Goal: Information Seeking & Learning: Learn about a topic

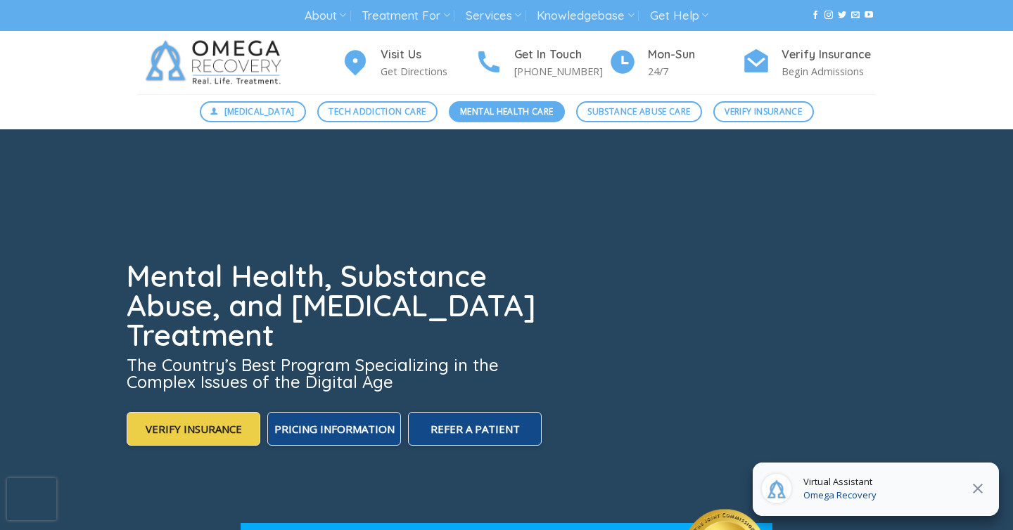
click at [518, 115] on span "Mental Health Care" at bounding box center [506, 111] width 93 height 13
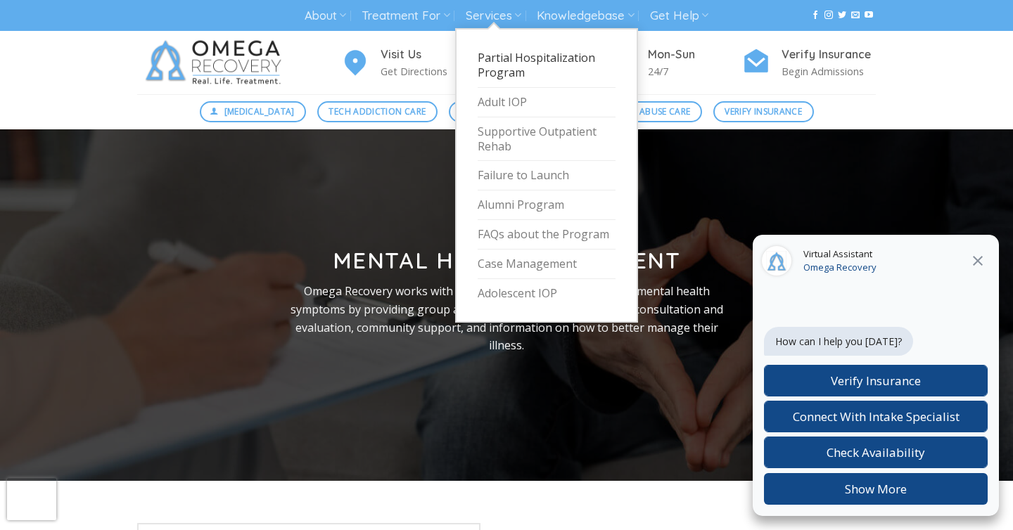
click at [515, 64] on link "Partial Hospitalization Program" at bounding box center [546, 66] width 138 height 44
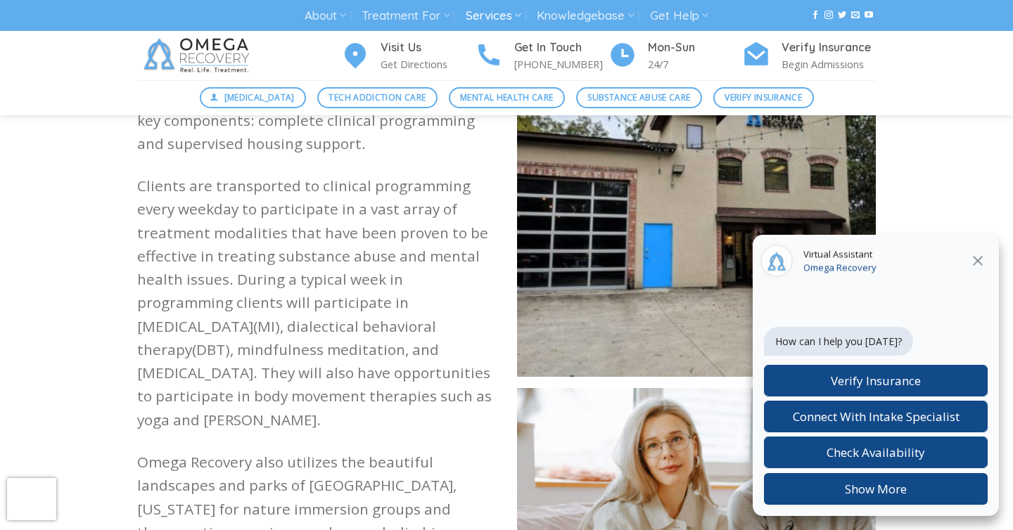
scroll to position [1354, 0]
